Goal: Check status: Check status

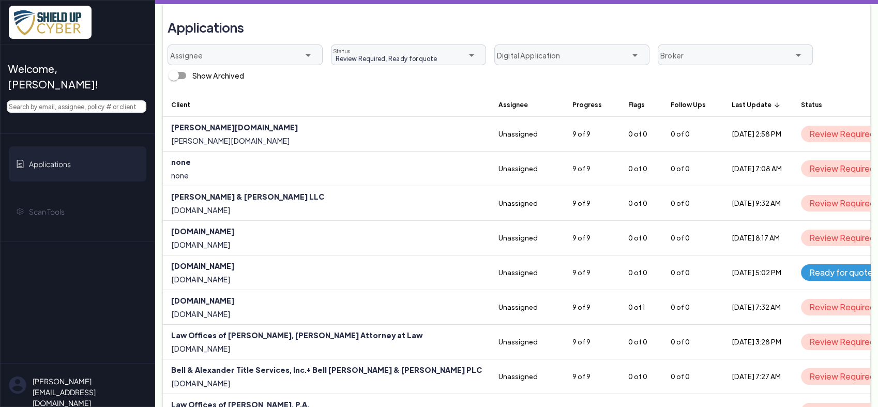
click at [724, 104] on th "Last Update arrow_upward" at bounding box center [758, 104] width 69 height 25
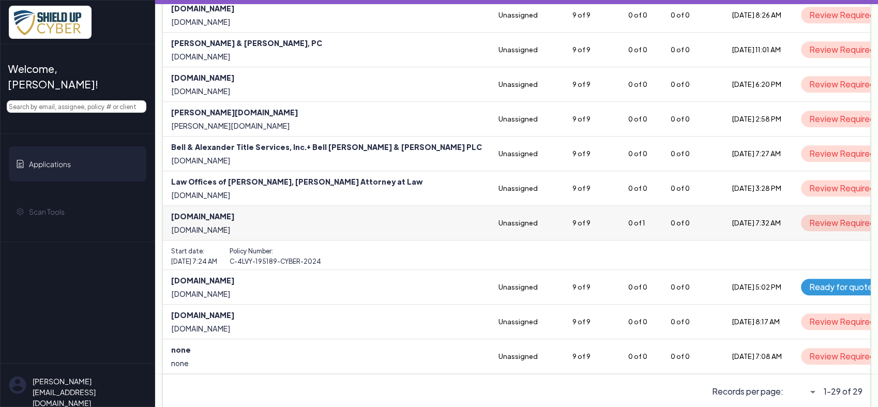
scroll to position [748, 0]
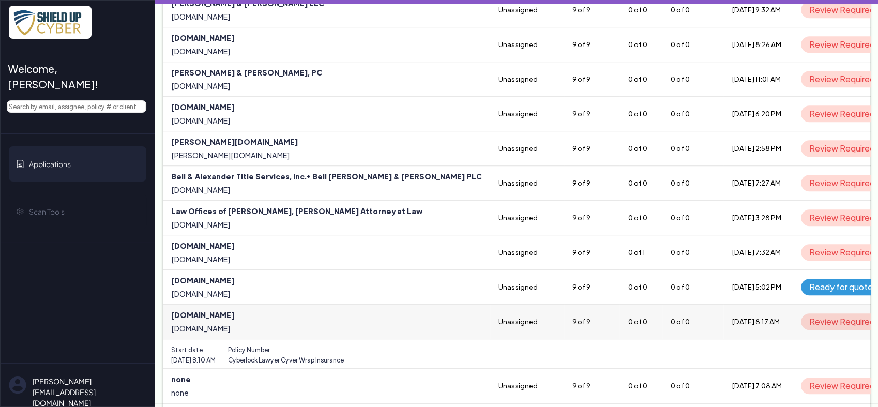
click at [208, 317] on link at bounding box center [326, 322] width 327 height 34
select select "5"
select select "null"
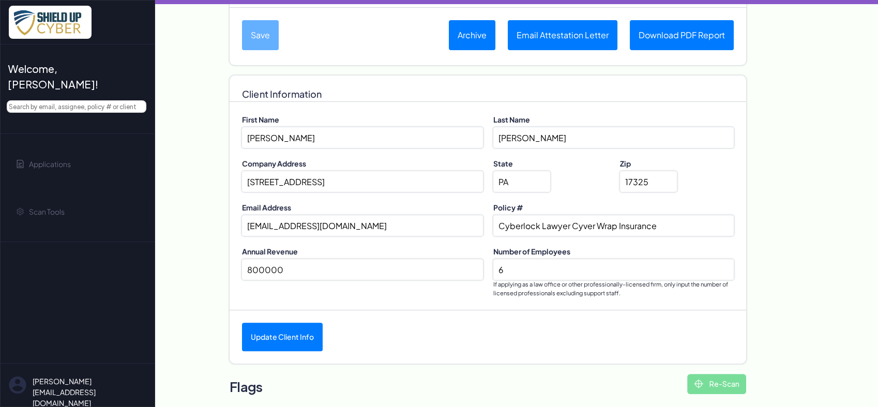
scroll to position [443, 0]
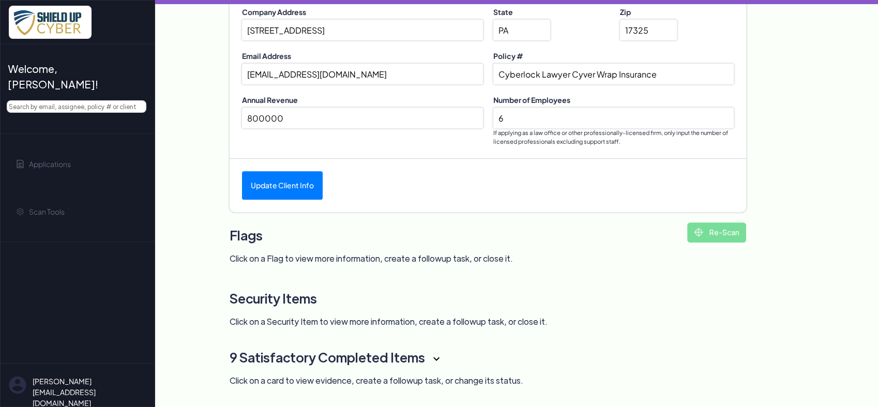
click at [432, 358] on h3 "9 Satisfactory Completed Items" at bounding box center [462, 357] width 465 height 26
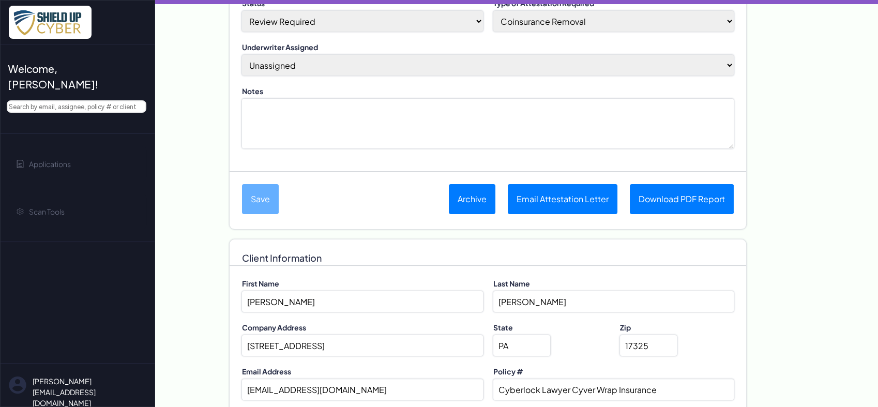
scroll to position [0, 0]
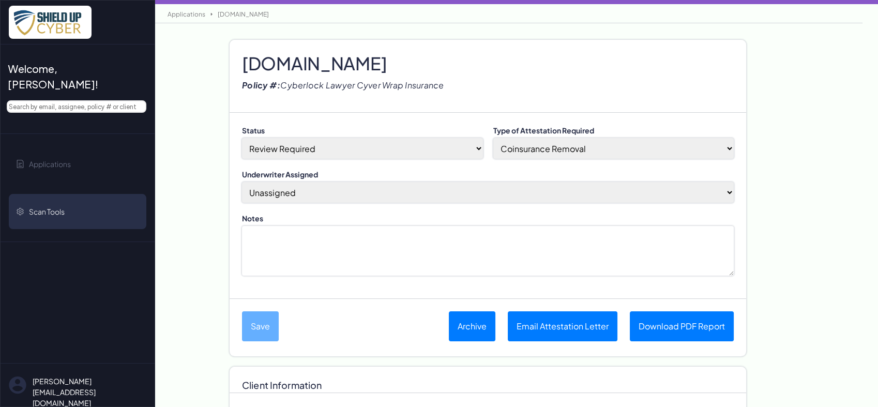
click at [68, 197] on link "Scan Tools" at bounding box center [78, 211] width 138 height 35
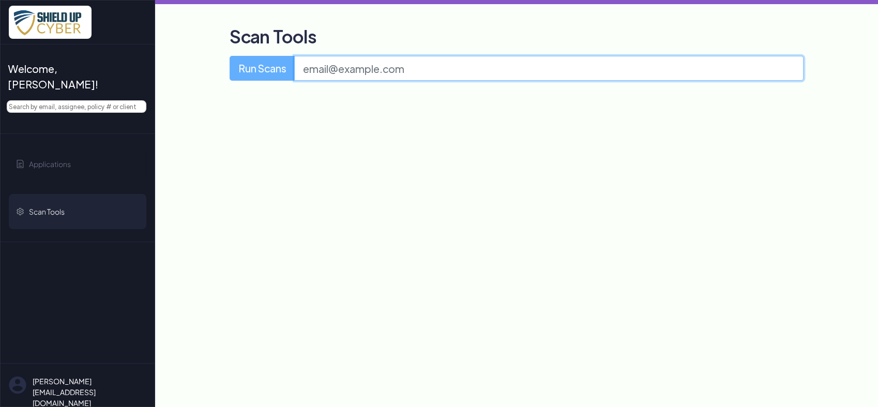
click at [342, 76] on input "email" at bounding box center [548, 68] width 509 height 25
paste input "[PERSON_NAME] [PERSON_NAME] [PERSON_NAME] & [PERSON_NAME]"
type input "[PERSON_NAME] [PERSON_NAME] [PERSON_NAME] & [PERSON_NAME]"
drag, startPoint x: 492, startPoint y: 73, endPoint x: 258, endPoint y: 50, distance: 236.0
click at [258, 50] on div "Scan Tools Run Scans Hertz [PERSON_NAME] [PERSON_NAME] & [PERSON_NAME]" at bounding box center [517, 55] width 574 height 68
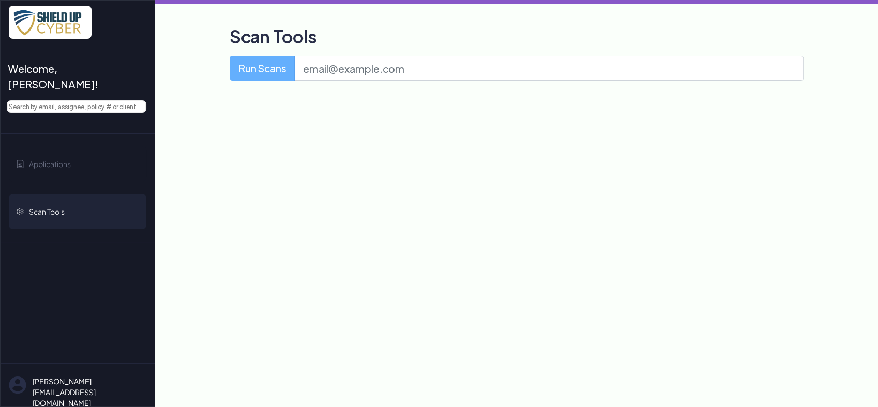
click at [95, 277] on div "Welcome, [PERSON_NAME]! Applications Scan Tools [EMAIL_ADDRESS][DOMAIN_NAME] Lo…" at bounding box center [77, 203] width 155 height 407
